Goal: Transaction & Acquisition: Purchase product/service

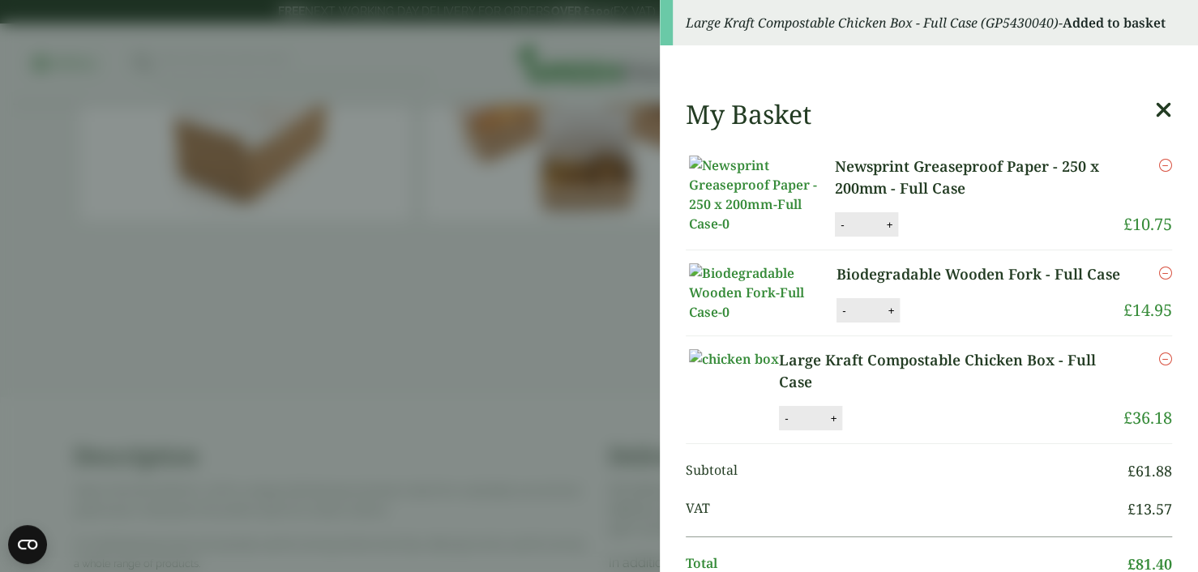
click at [1155, 110] on icon at bounding box center [1163, 110] width 17 height 23
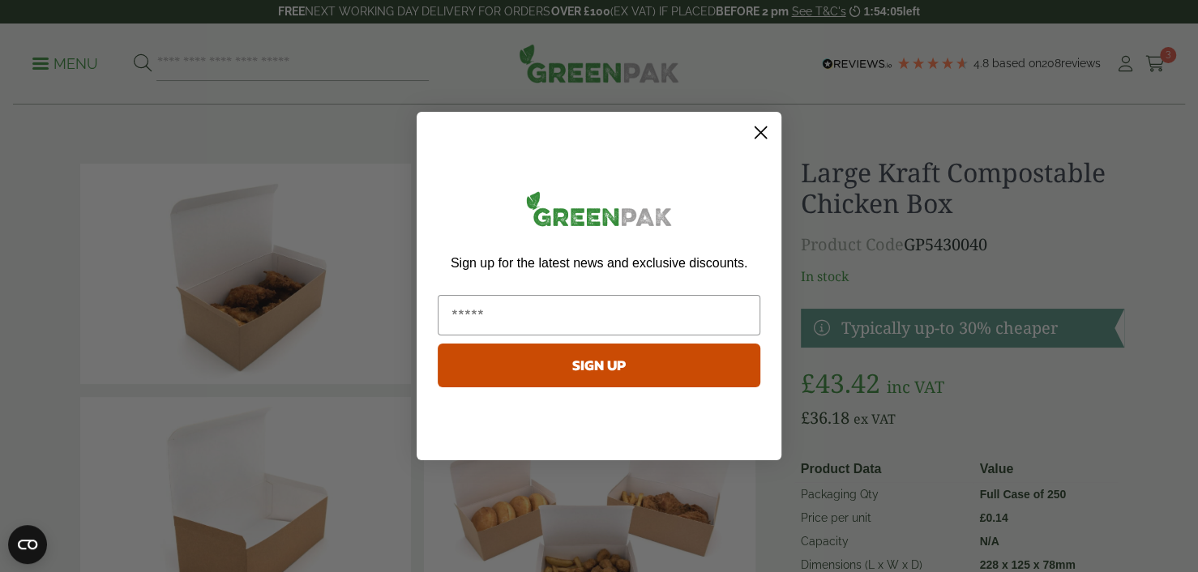
click at [765, 138] on circle "Close dialog" at bounding box center [761, 132] width 27 height 27
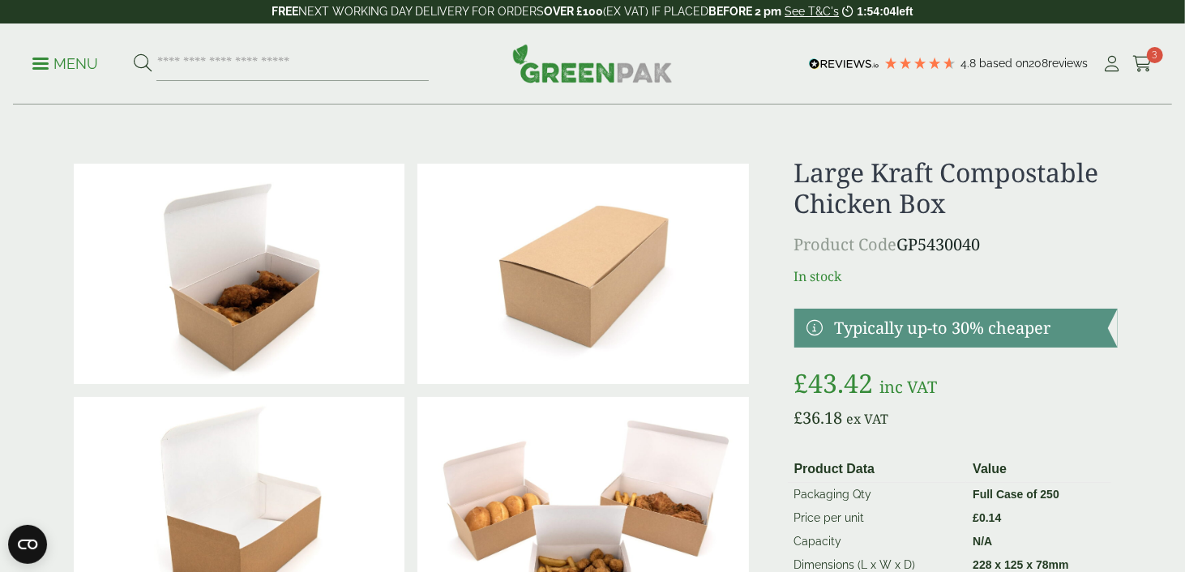
click at [84, 61] on p "Menu" at bounding box center [65, 63] width 66 height 19
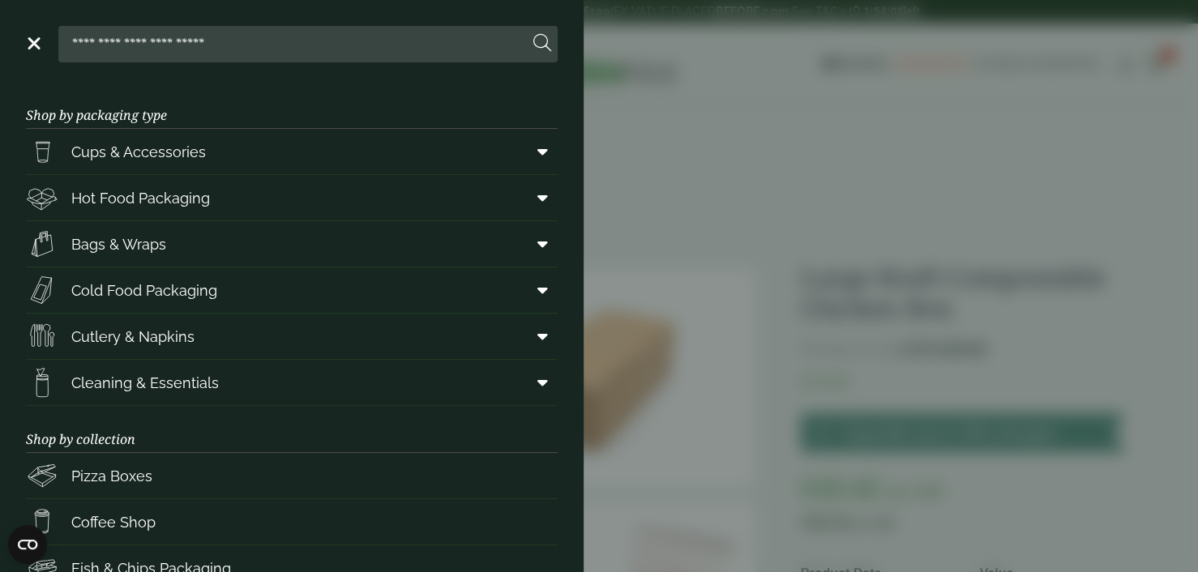
click at [900, 146] on aside "Close Shop by packaging type Cups & Accessories Hot Drink Paper Cups Smoothie C…" at bounding box center [599, 286] width 1198 height 572
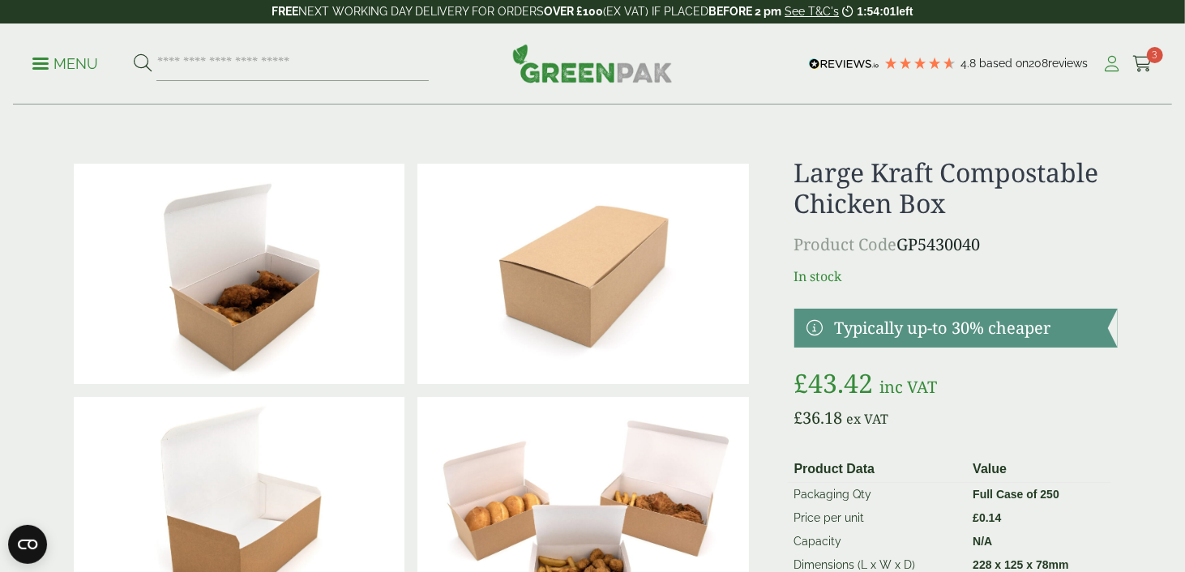
click at [1116, 70] on icon at bounding box center [1113, 64] width 20 height 16
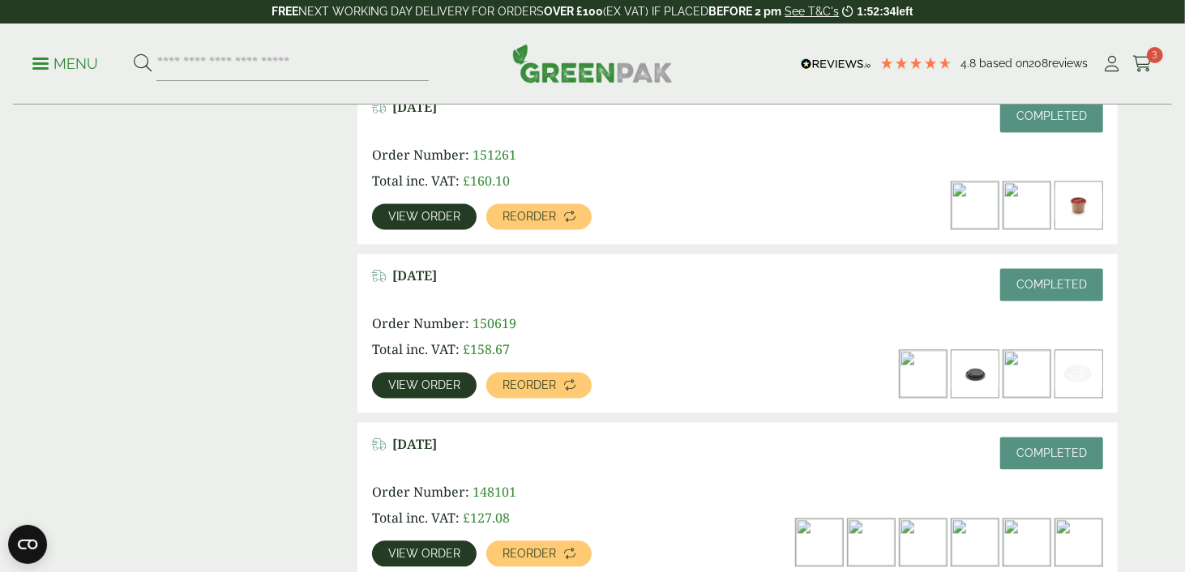
scroll to position [1945, 0]
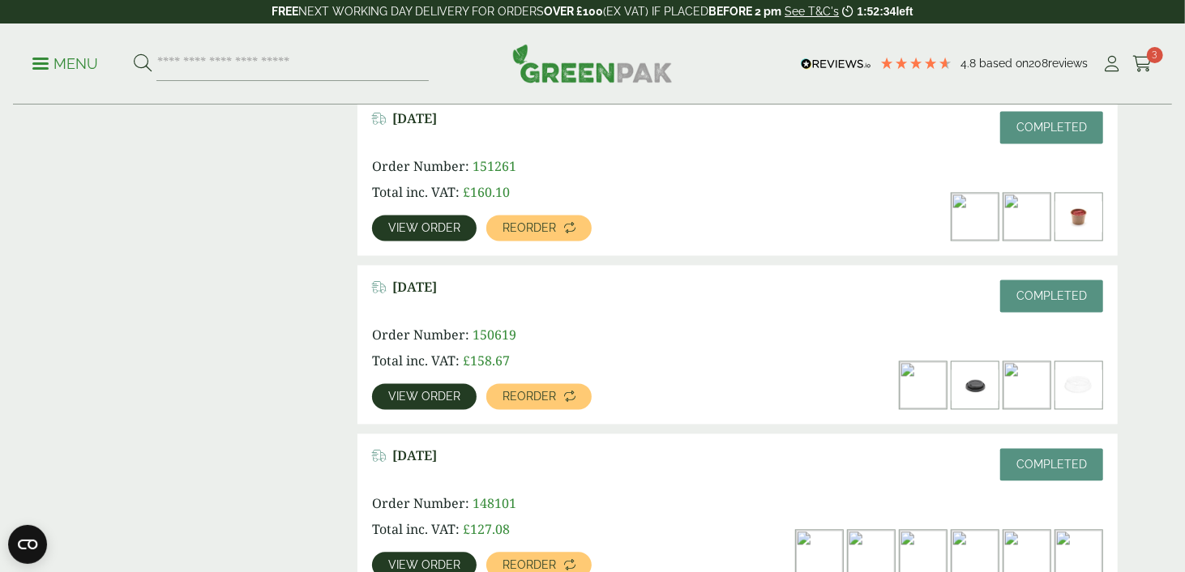
click at [444, 223] on span "View order" at bounding box center [424, 227] width 72 height 11
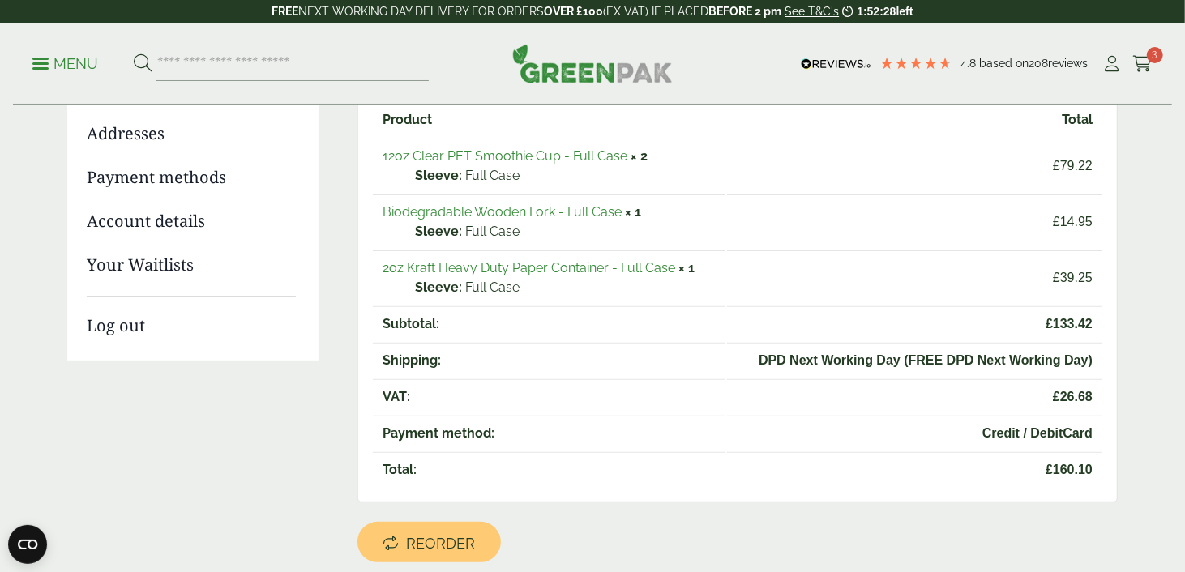
scroll to position [235, 0]
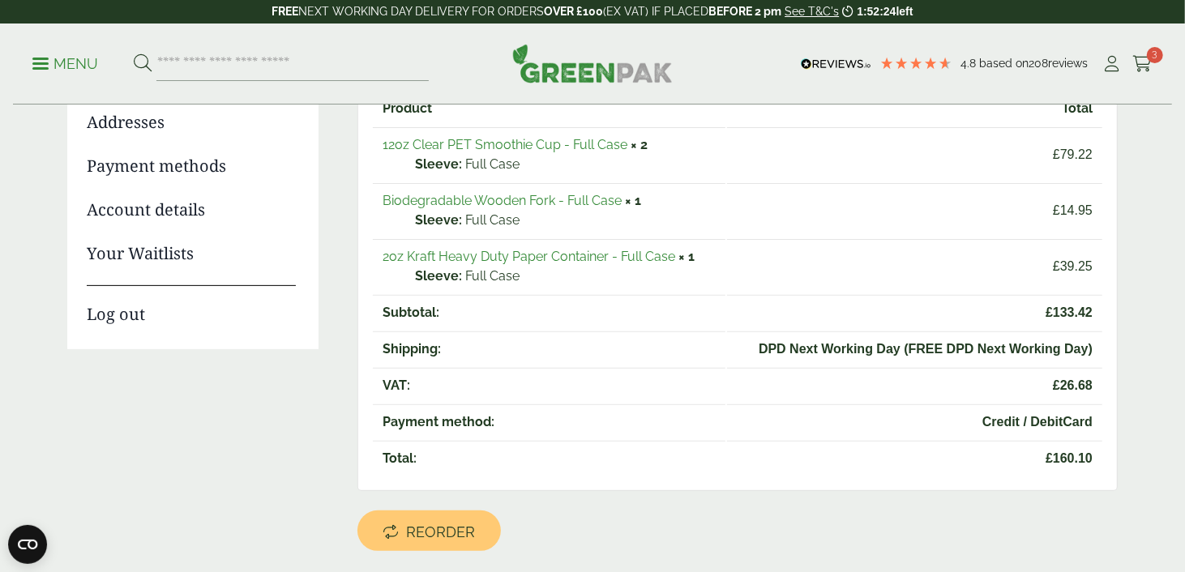
click at [502, 255] on link "2oz Kraft Heavy Duty Paper Container - Full Case" at bounding box center [529, 256] width 293 height 15
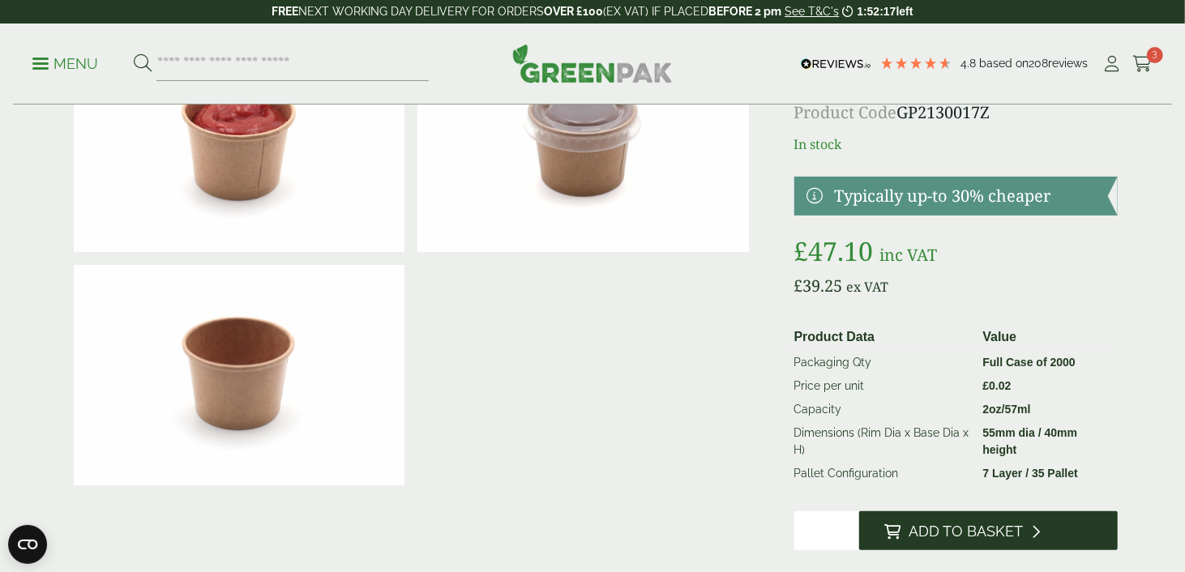
click at [877, 522] on button "Add to Basket" at bounding box center [988, 531] width 259 height 39
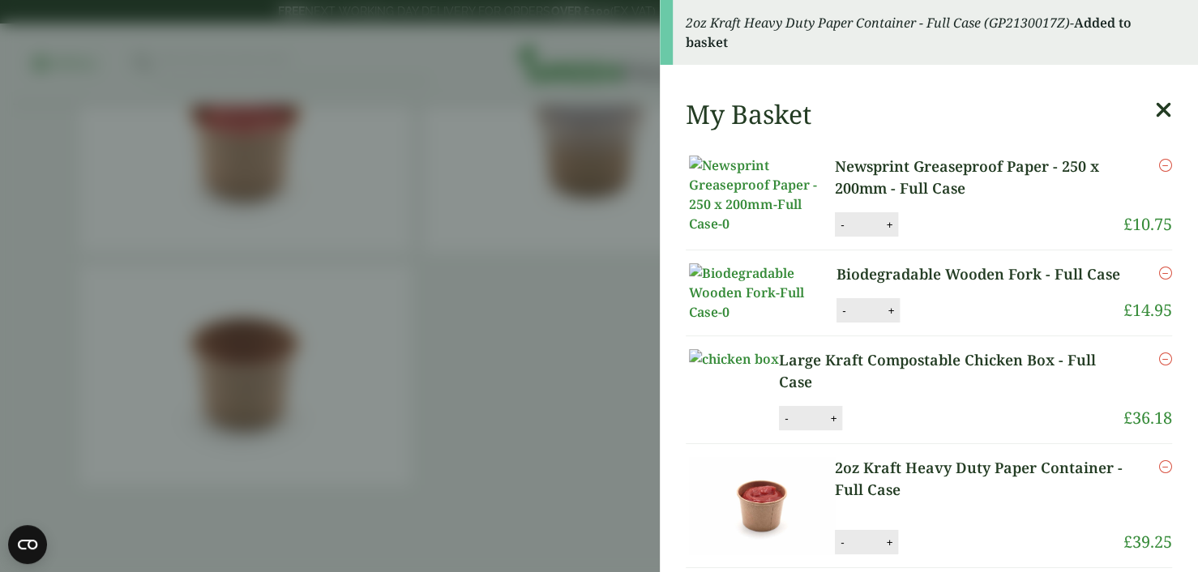
click at [1155, 107] on icon at bounding box center [1163, 110] width 17 height 23
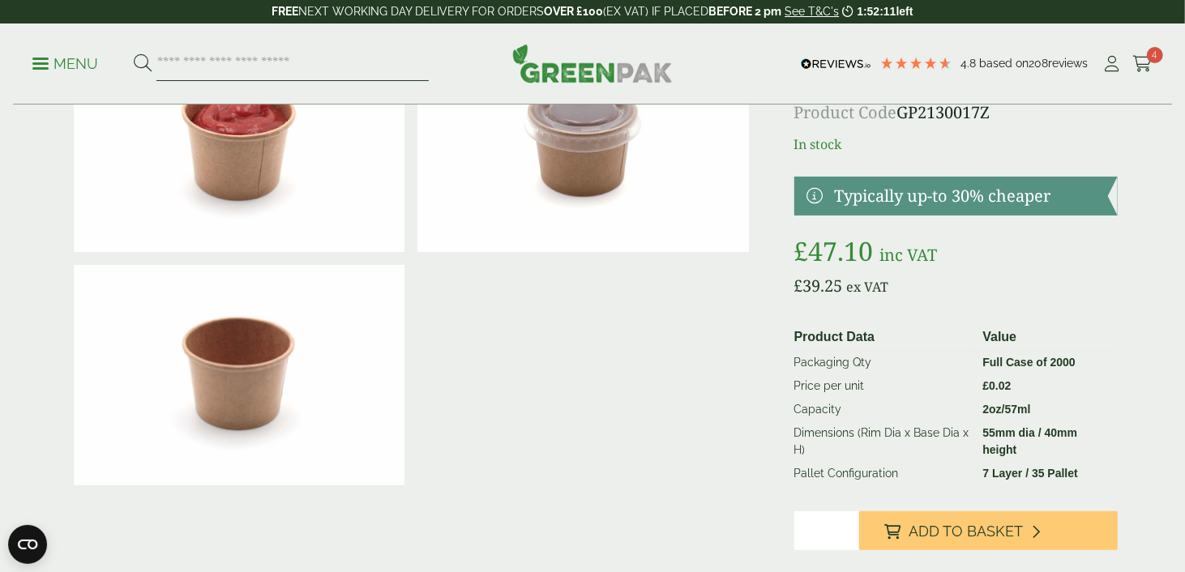
click at [287, 60] on input "search" at bounding box center [292, 64] width 272 height 34
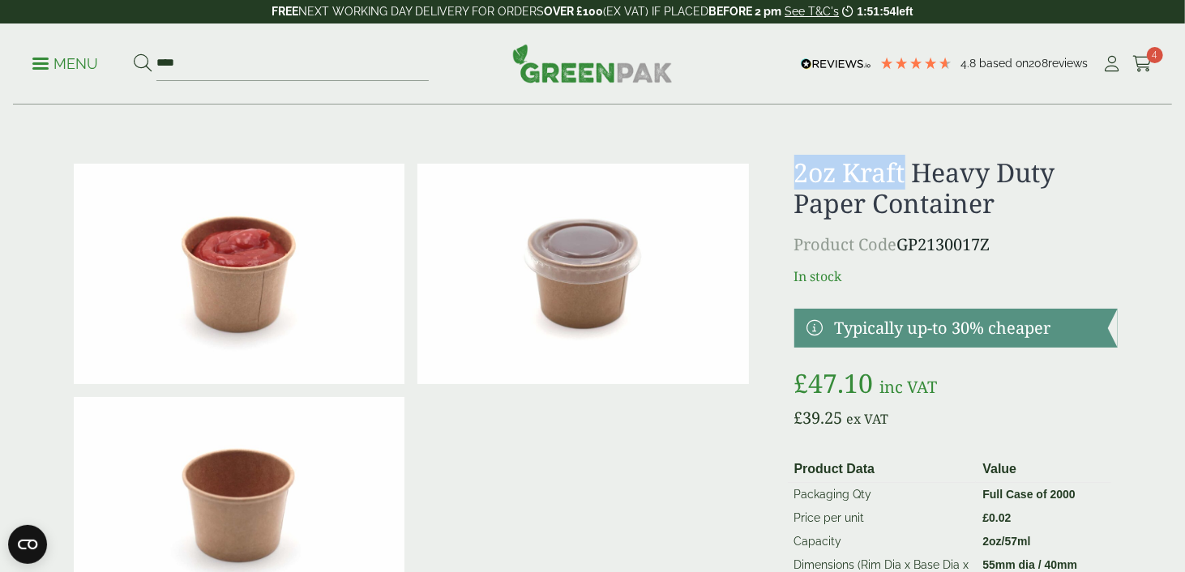
drag, startPoint x: 799, startPoint y: 165, endPoint x: 903, endPoint y: 167, distance: 104.6
click at [903, 167] on h1 "2oz Kraft Heavy Duty Paper Container" at bounding box center [956, 188] width 323 height 62
copy h1 "2oz Kraft"
click at [276, 78] on input "****" at bounding box center [292, 64] width 272 height 34
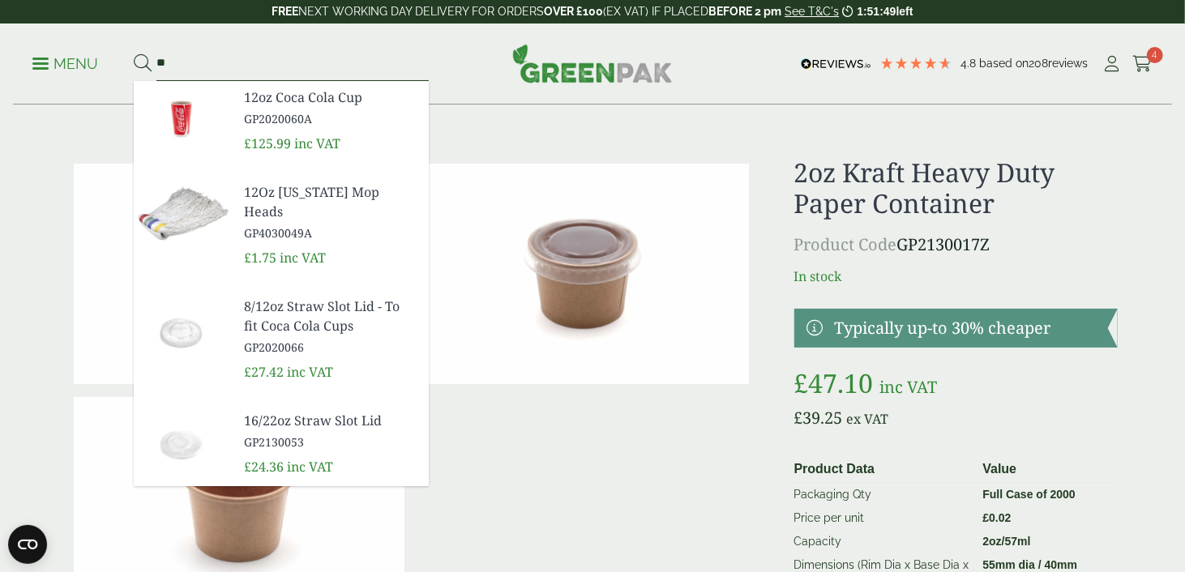
type input "*"
paste input "*********"
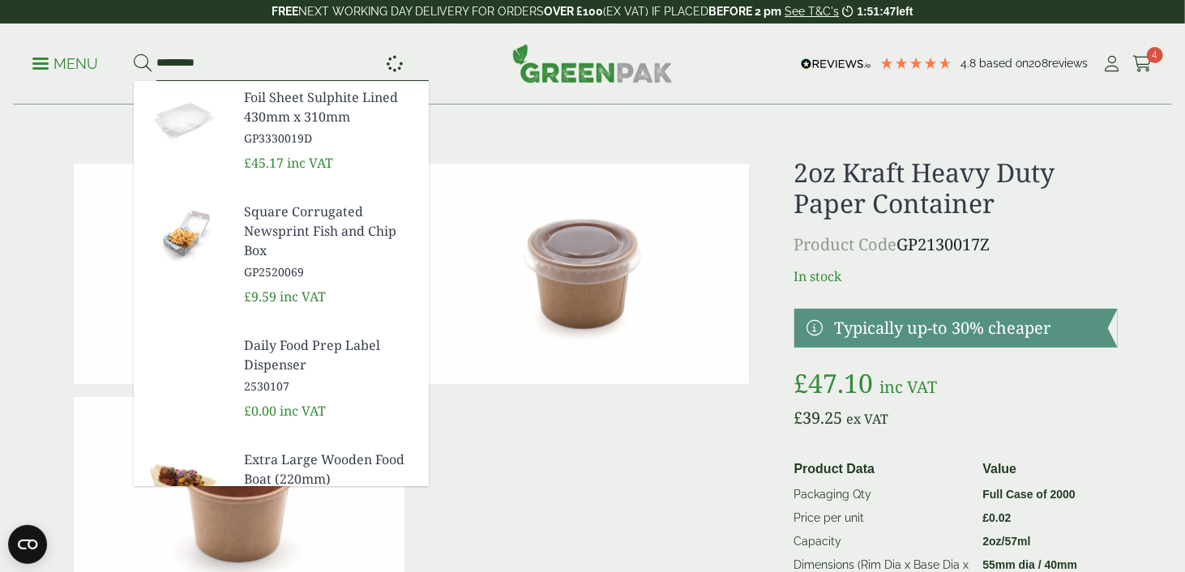
type input "*********"
click at [134, 54] on button at bounding box center [143, 64] width 18 height 21
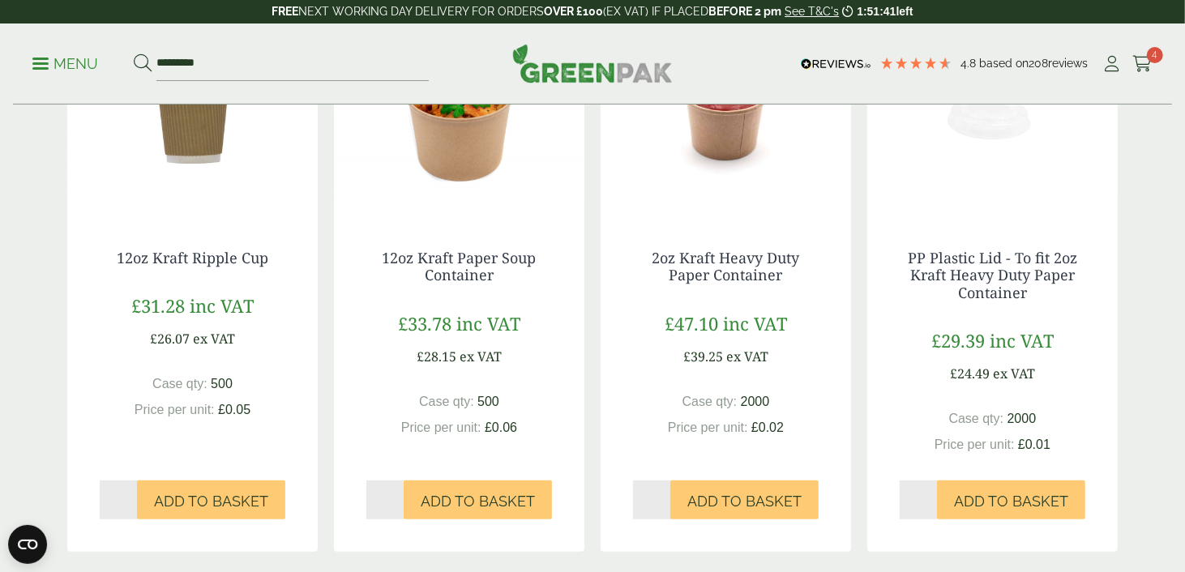
scroll to position [368, 0]
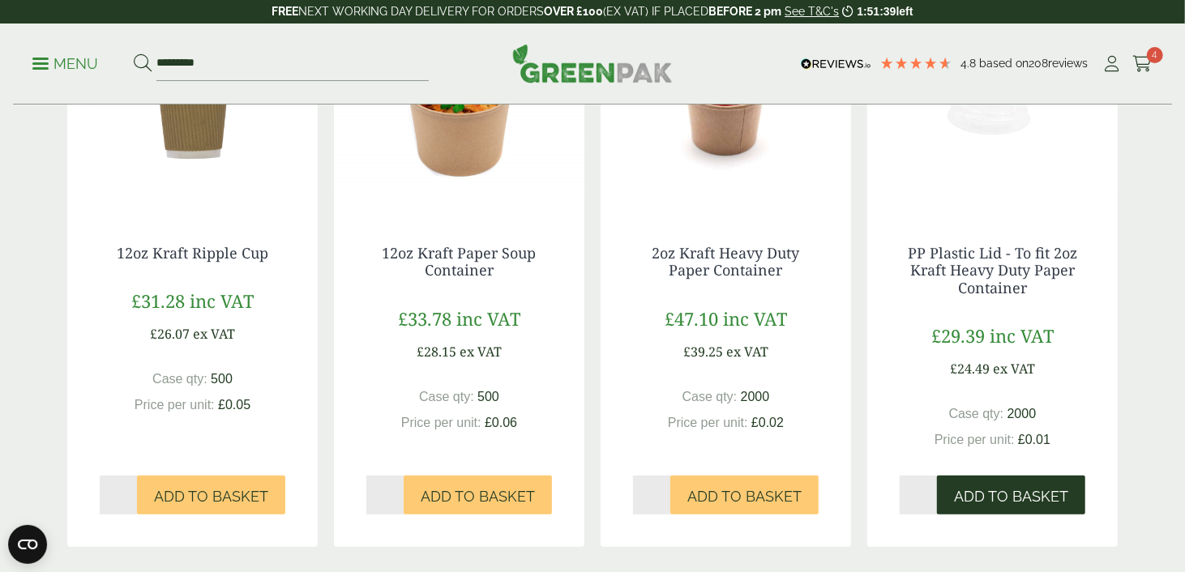
click at [991, 491] on span "Add to Basket" at bounding box center [1011, 497] width 114 height 18
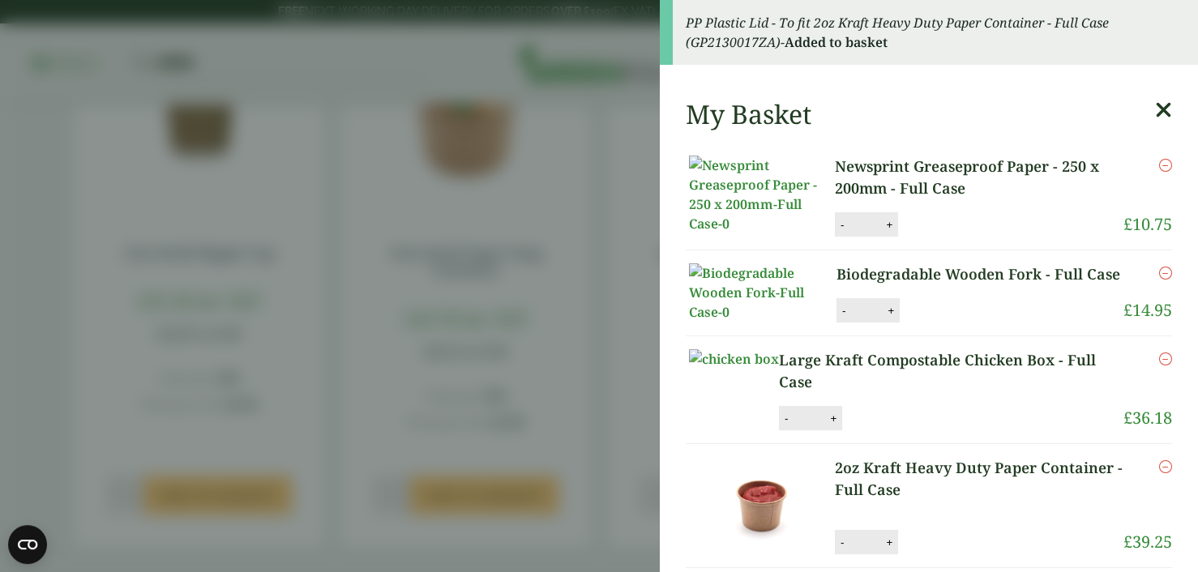
click at [1155, 112] on icon at bounding box center [1163, 110] width 17 height 23
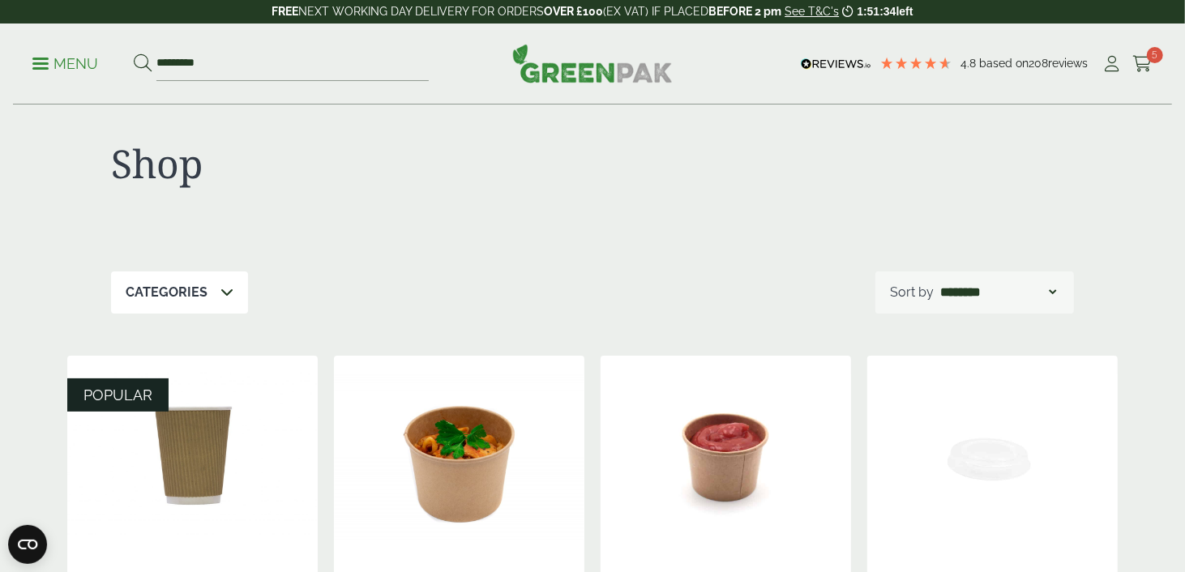
scroll to position [0, 0]
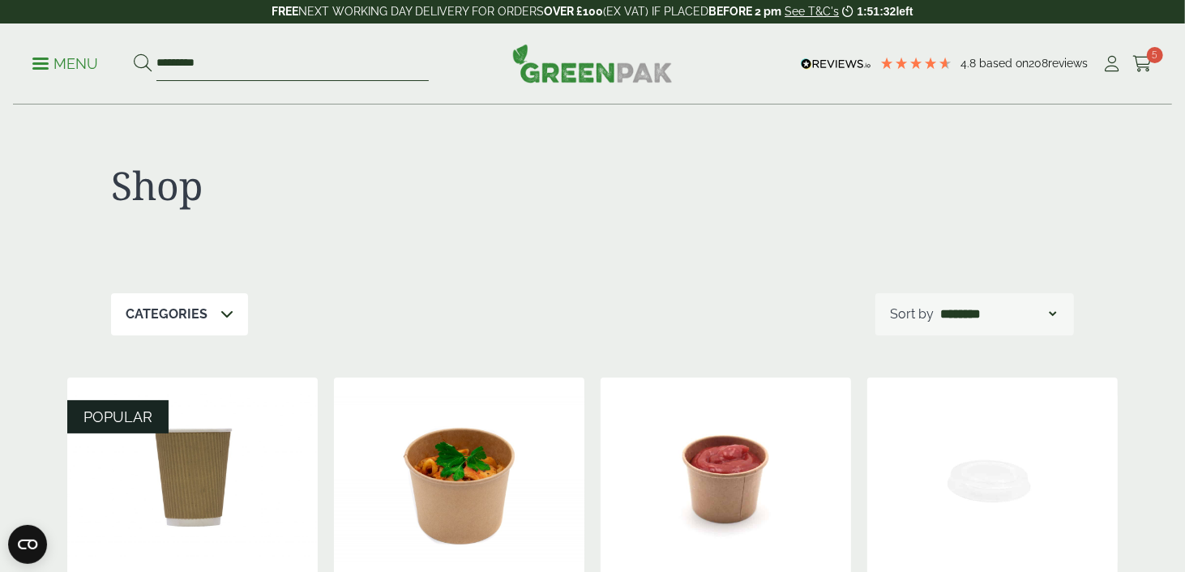
click at [291, 59] on input "*********" at bounding box center [292, 64] width 272 height 34
type input "*"
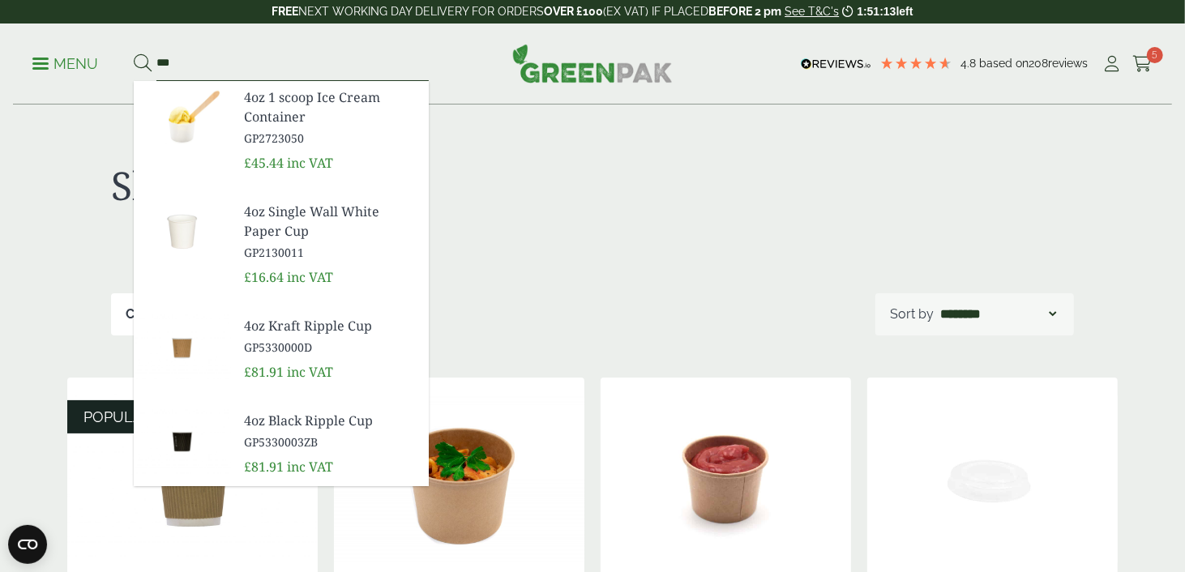
type input "***"
click at [134, 54] on button at bounding box center [143, 64] width 18 height 21
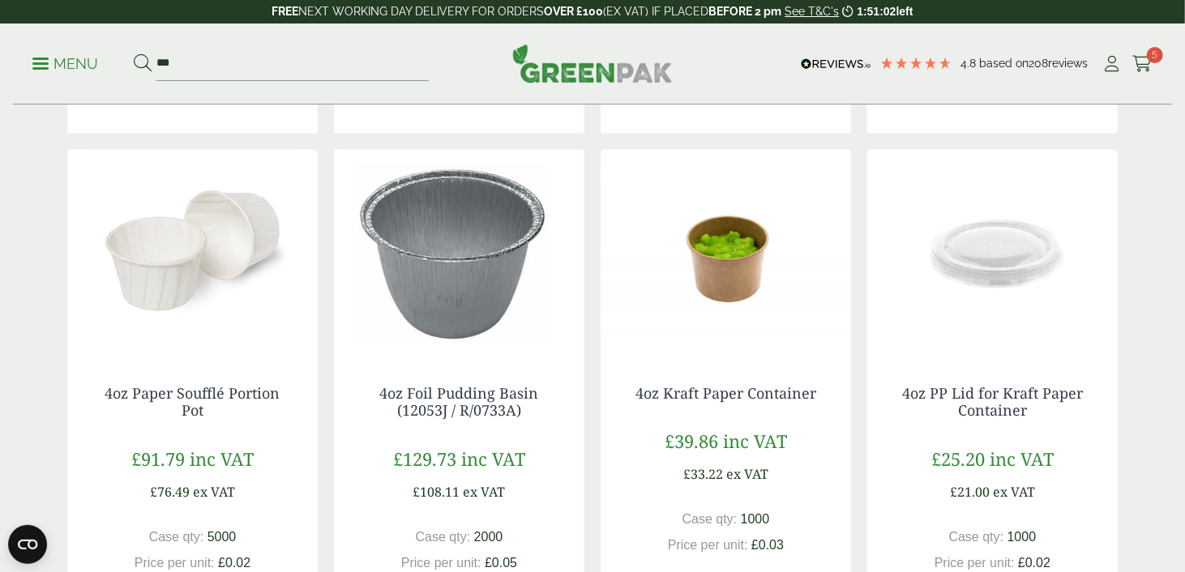
scroll to position [1294, 0]
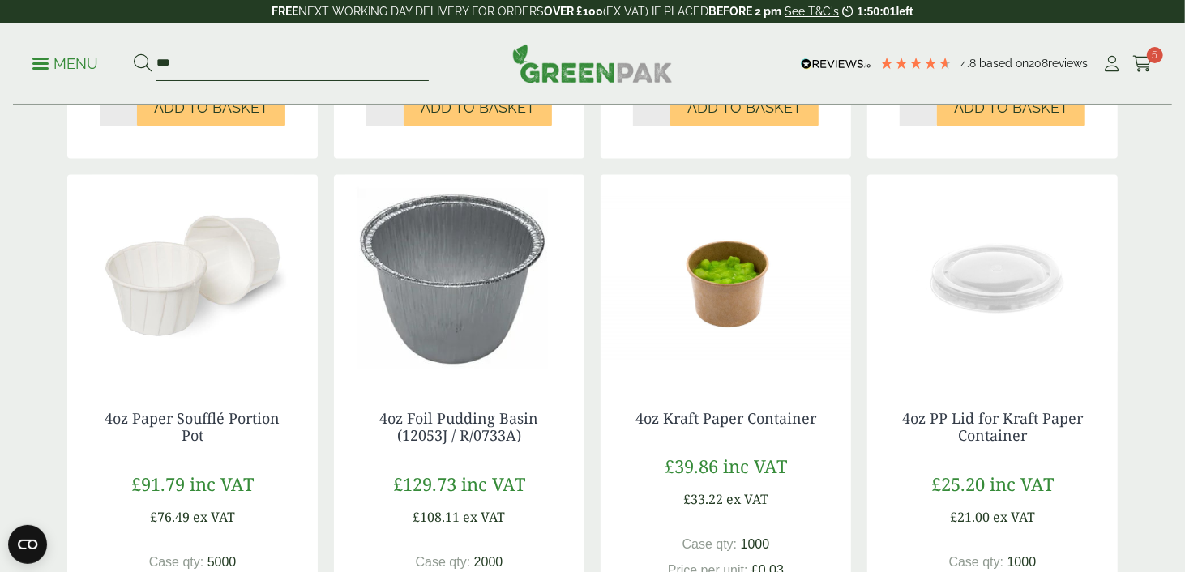
click at [212, 63] on input "***" at bounding box center [292, 64] width 272 height 34
type input "*"
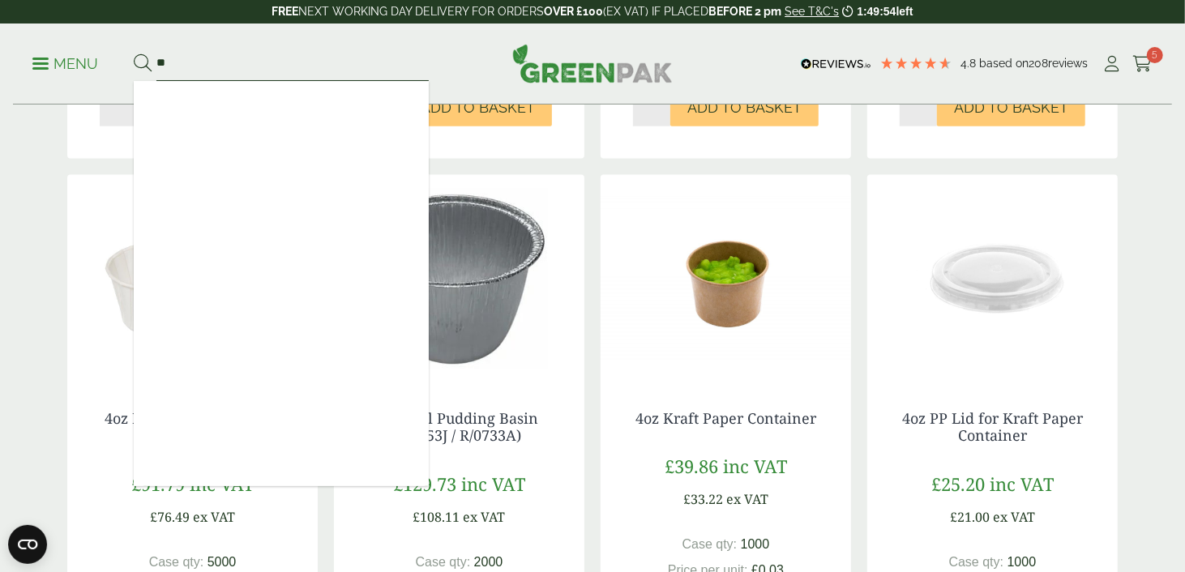
type input "*"
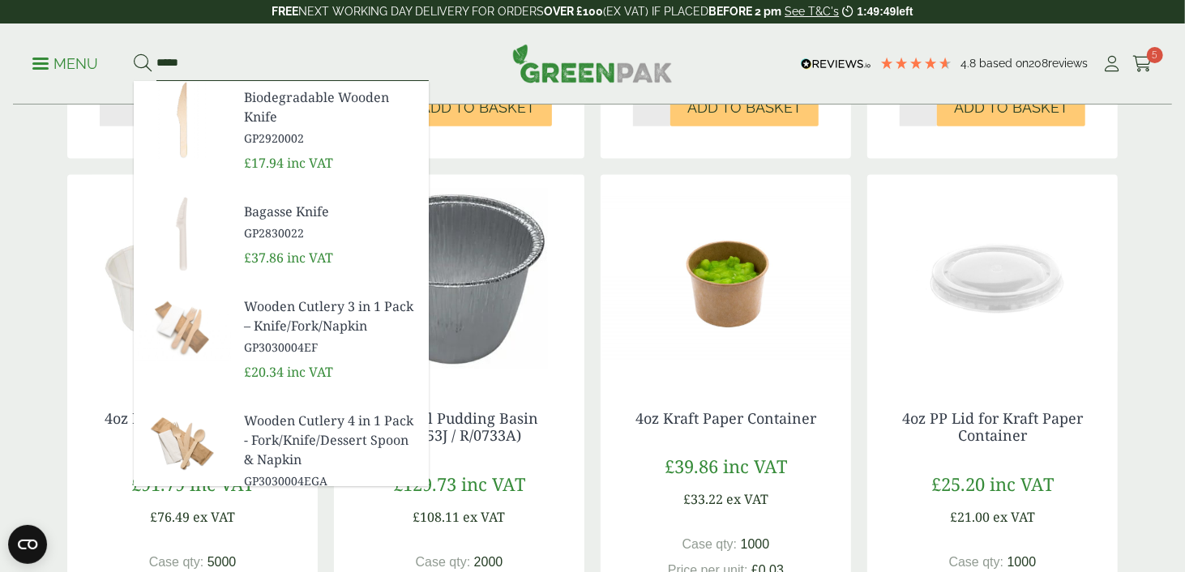
type input "*****"
click at [294, 127] on link "Biodegradable Wooden Knife GP2920002" at bounding box center [330, 117] width 172 height 59
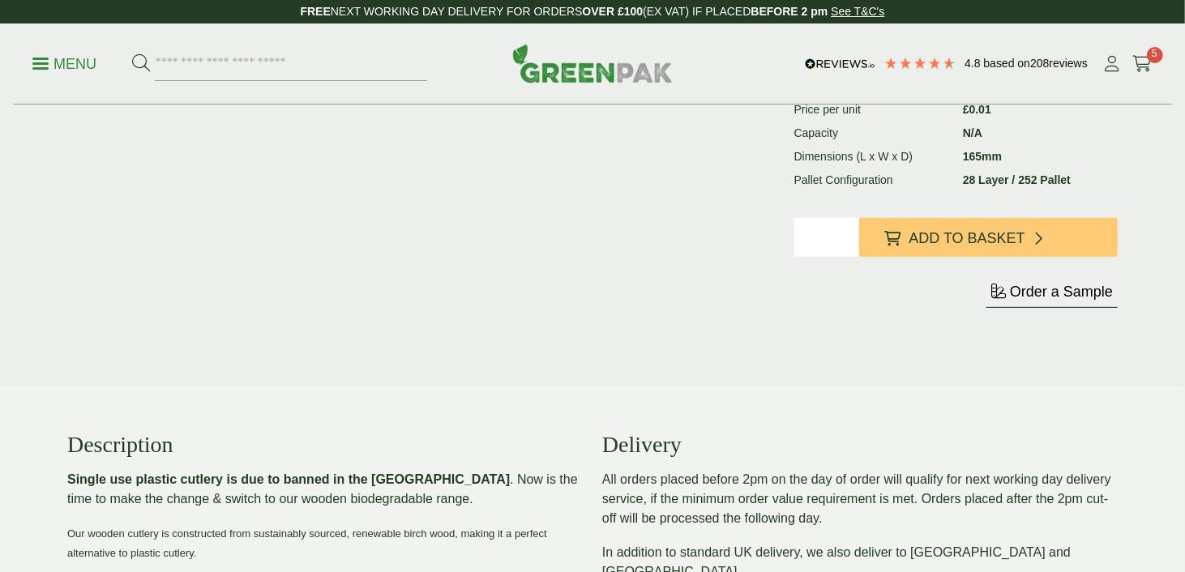
scroll to position [378, 0]
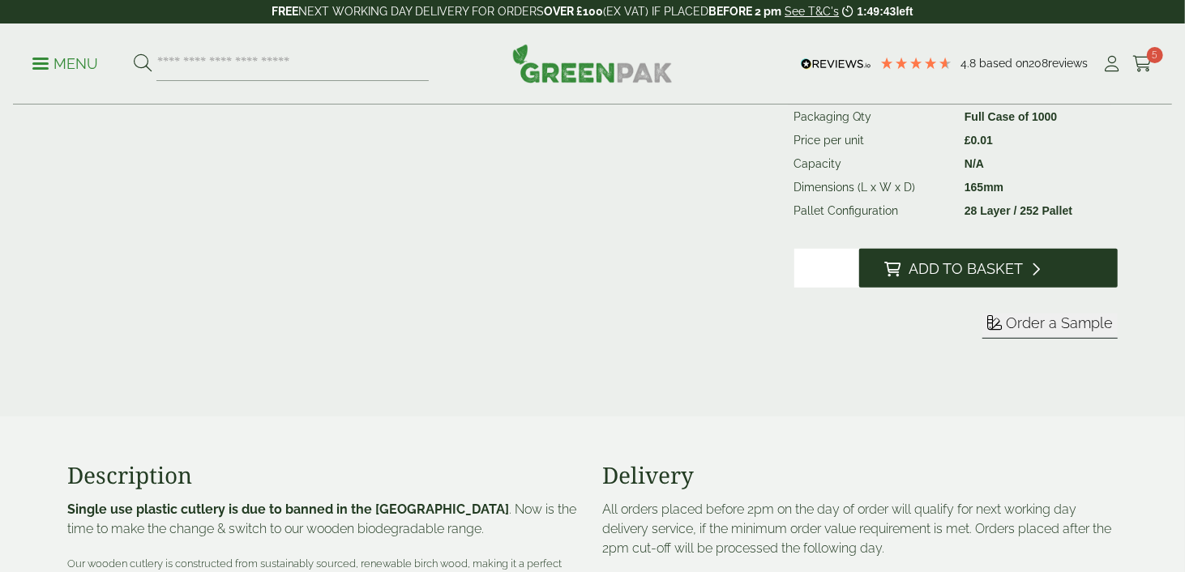
click at [921, 267] on span "Add to Basket" at bounding box center [967, 269] width 114 height 18
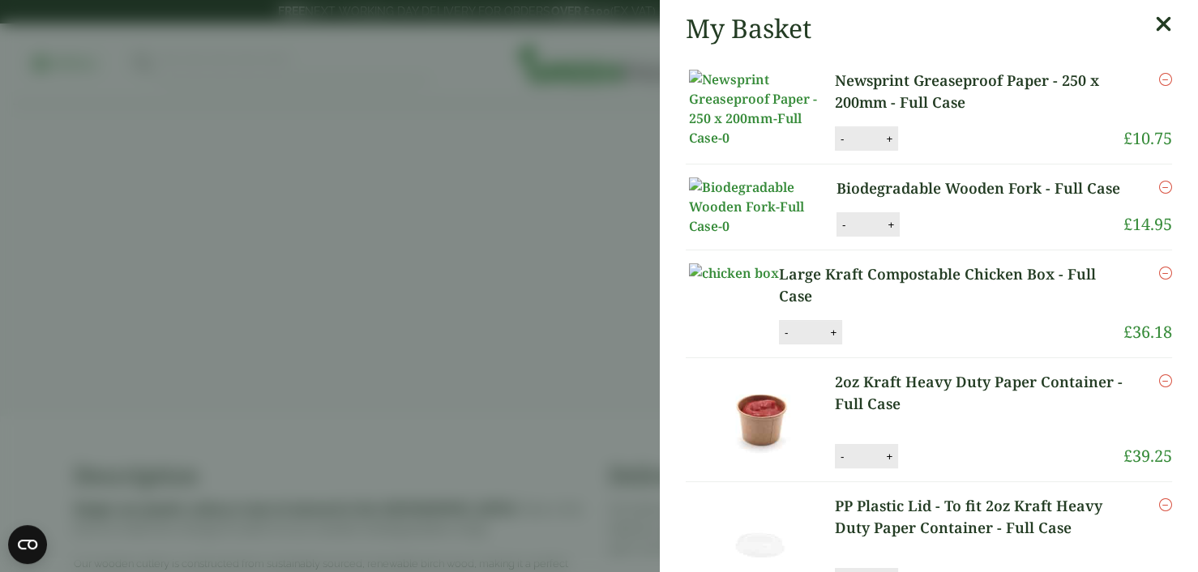
click at [1155, 29] on icon at bounding box center [1163, 24] width 17 height 23
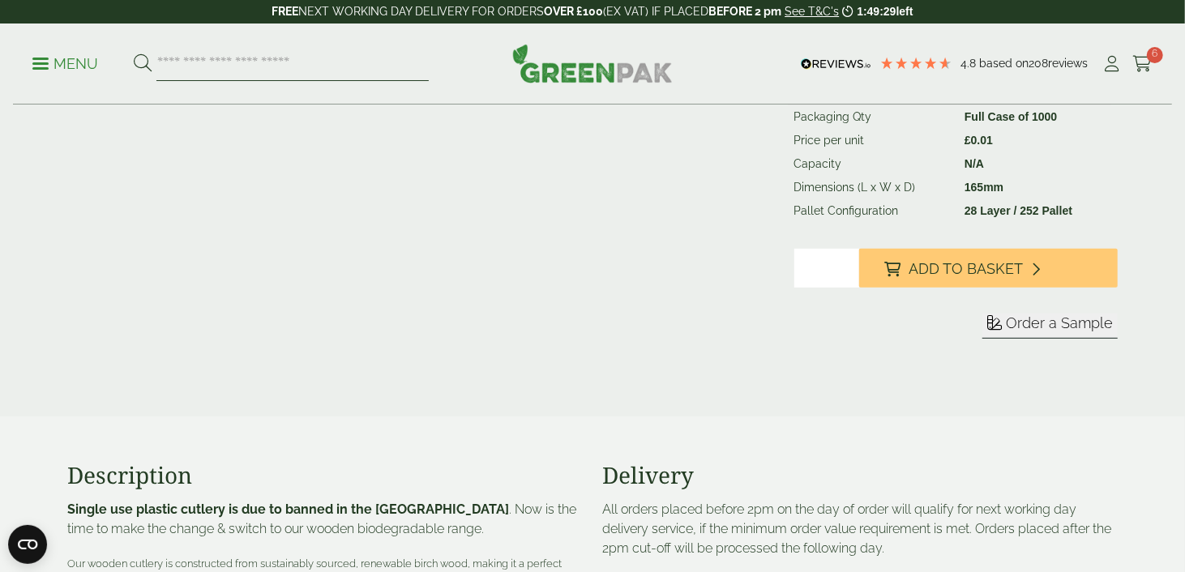
click at [269, 60] on input "search" at bounding box center [292, 64] width 272 height 34
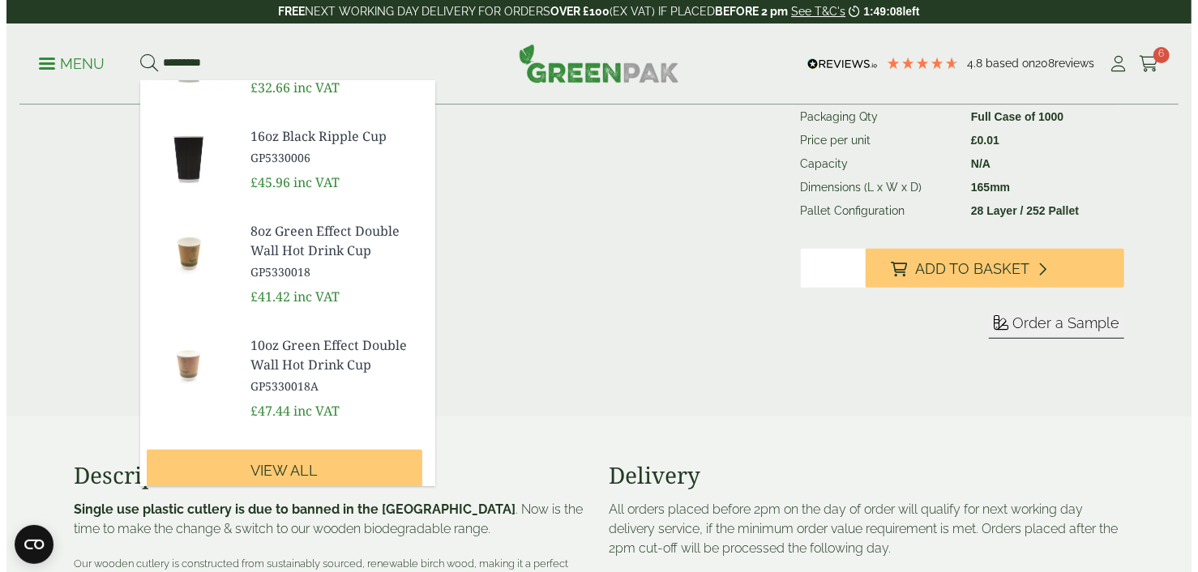
scroll to position [445, 0]
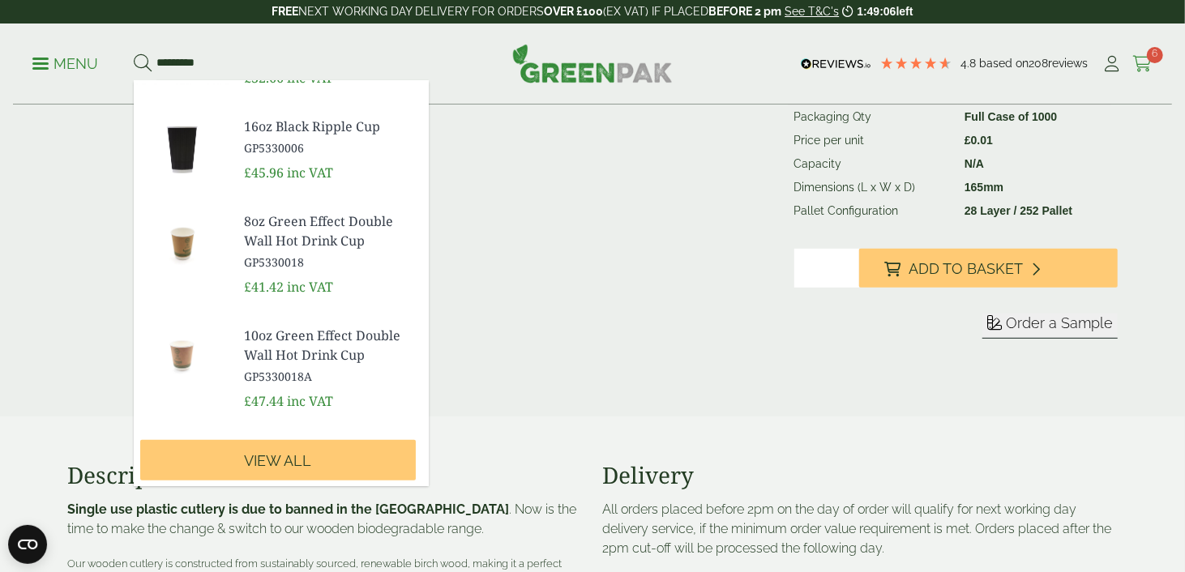
type input "*********"
click at [1149, 58] on span "6" at bounding box center [1155, 55] width 16 height 16
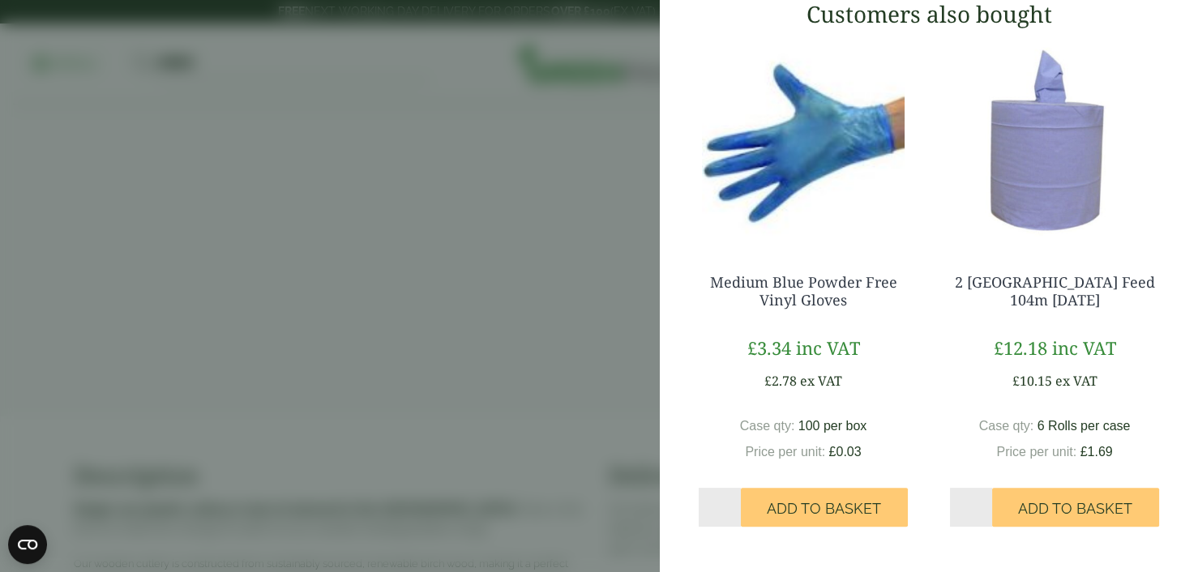
scroll to position [1005, 0]
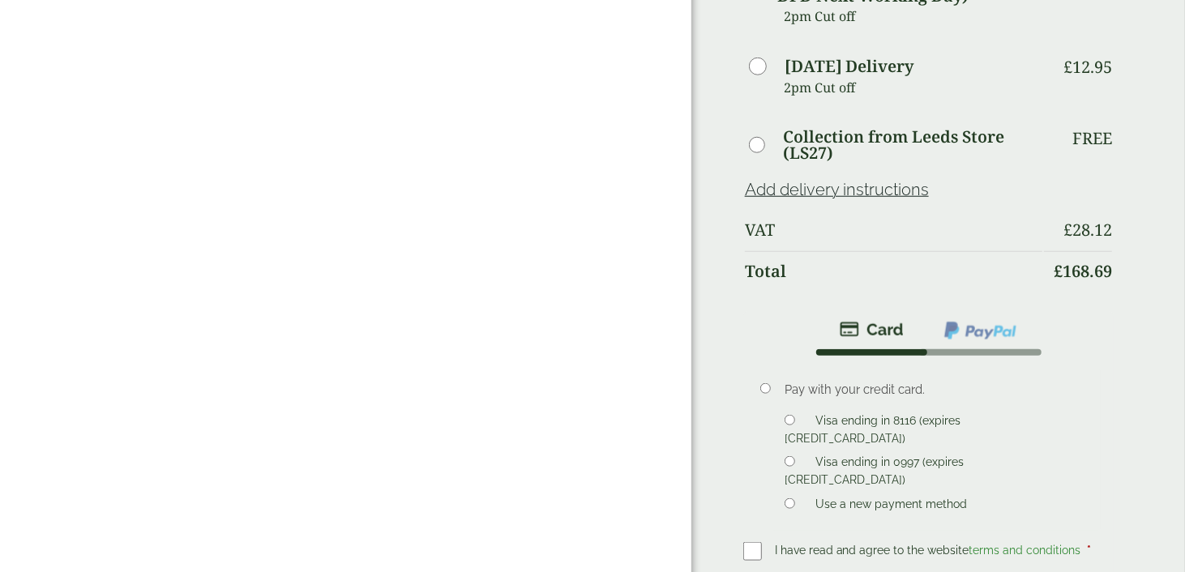
scroll to position [895, 0]
click at [762, 539] on label at bounding box center [759, 550] width 32 height 23
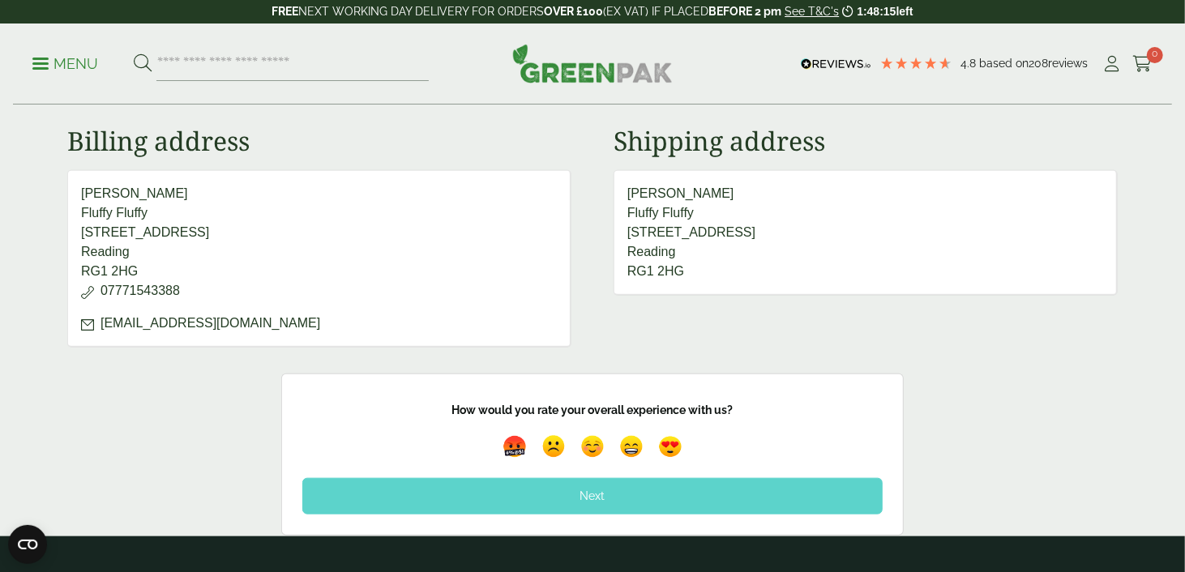
scroll to position [897, 0]
